Goal: Check status: Check status

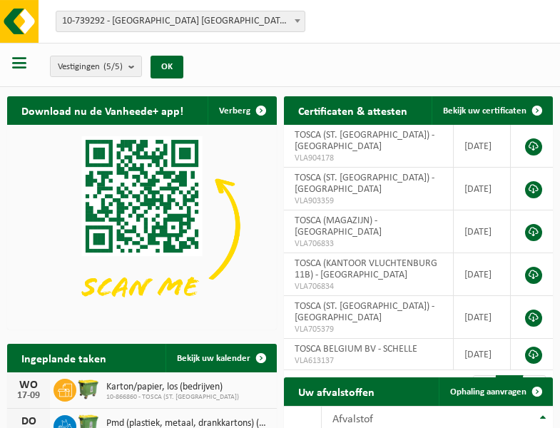
click at [298, 21] on b at bounding box center [298, 21] width 6 height 4
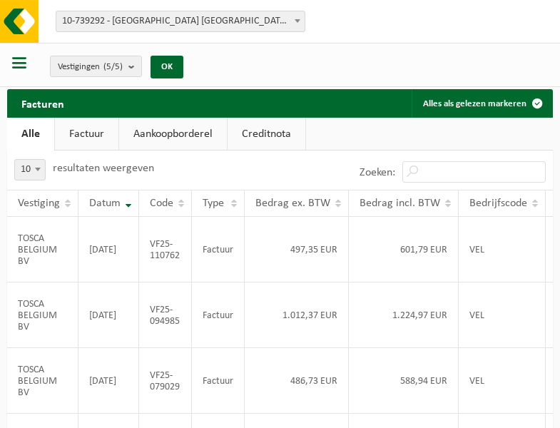
click at [298, 21] on b at bounding box center [298, 21] width 6 height 4
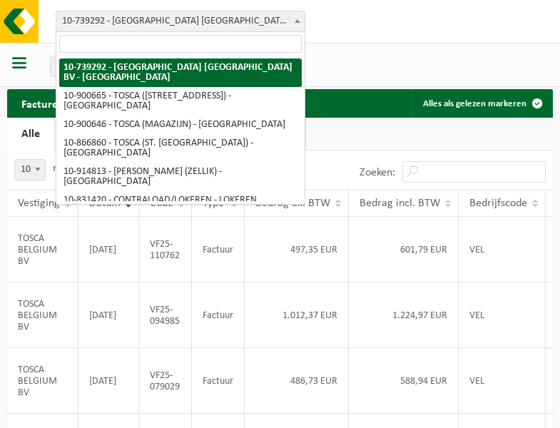
select select "119212"
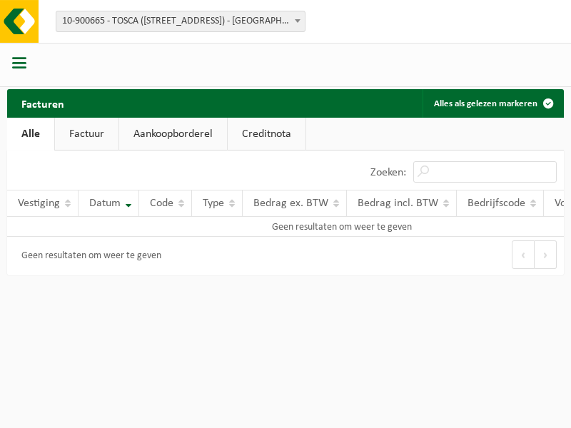
click at [298, 21] on b at bounding box center [298, 21] width 6 height 4
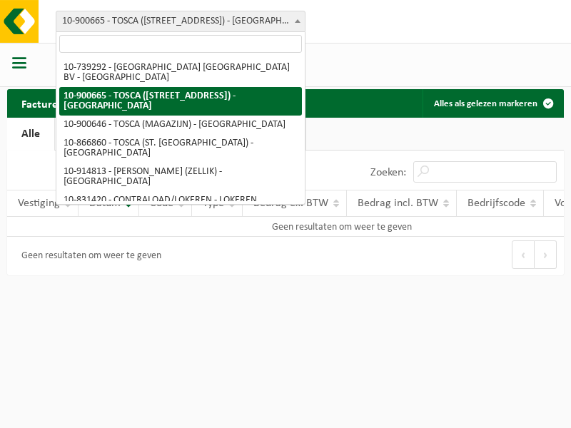
select select "119209"
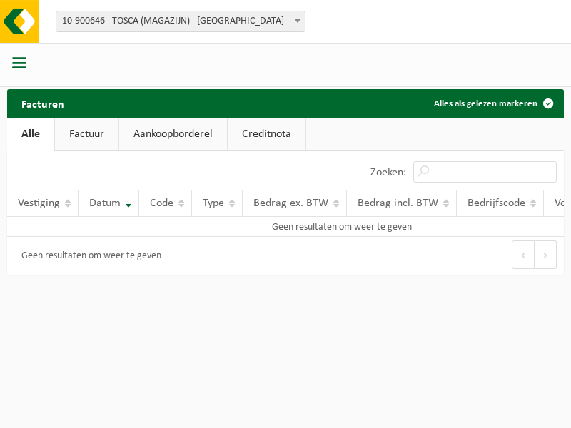
click at [298, 21] on b at bounding box center [298, 21] width 6 height 4
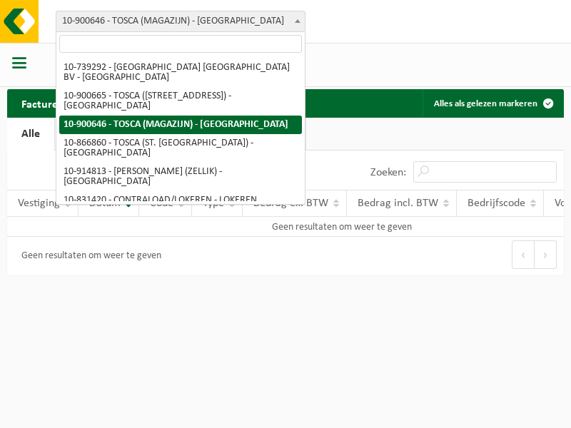
select select "103057"
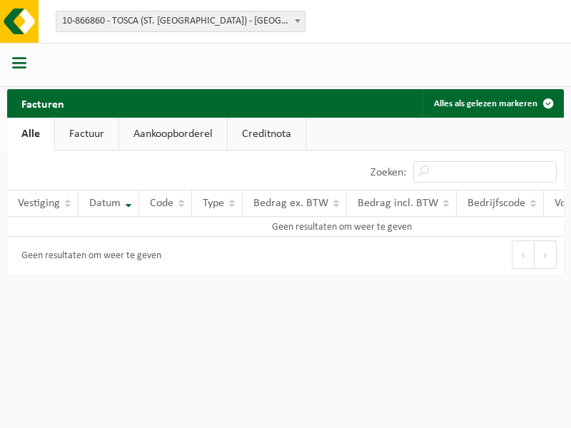
click at [298, 21] on b at bounding box center [298, 21] width 6 height 4
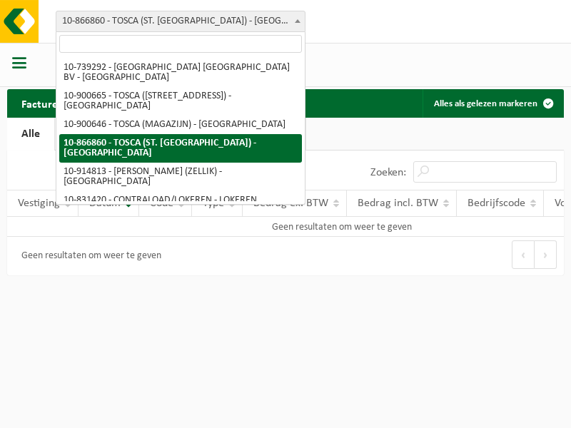
select select "126716"
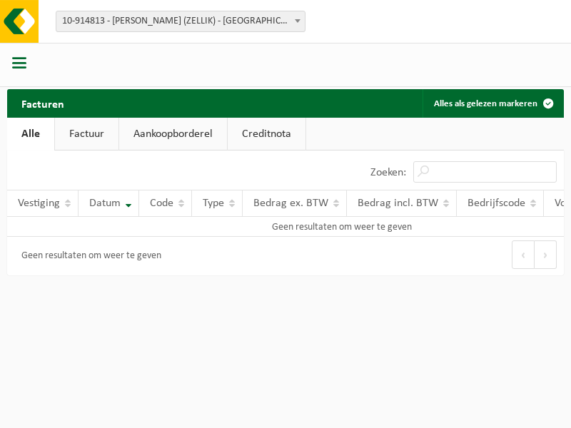
click at [298, 21] on b at bounding box center [298, 21] width 6 height 4
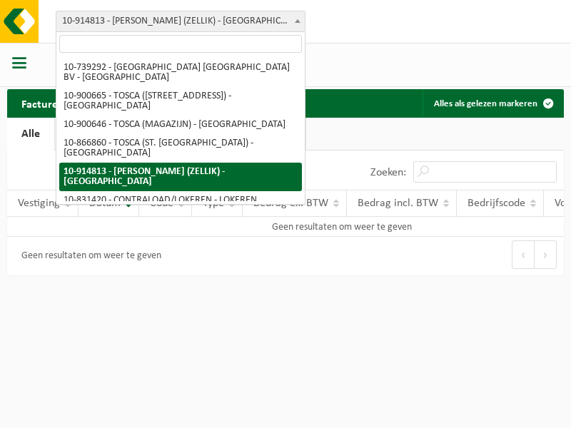
select select "88625"
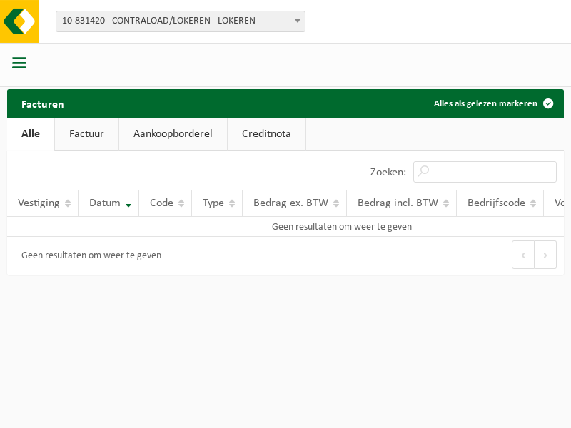
click at [298, 21] on b at bounding box center [298, 21] width 6 height 4
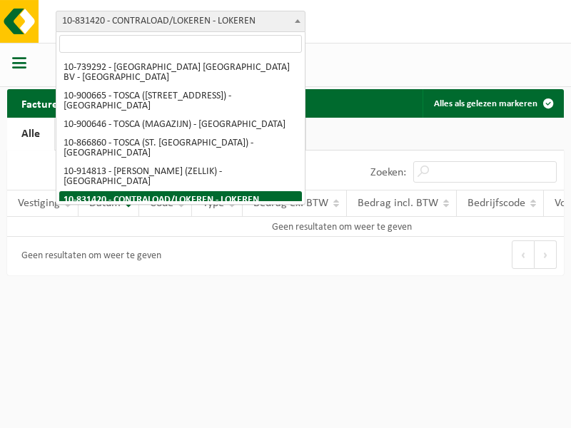
select select "99558"
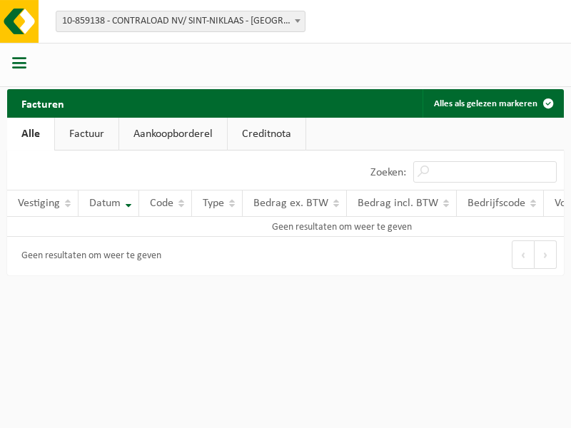
click at [298, 21] on b at bounding box center [298, 21] width 6 height 4
